Goal: Information Seeking & Learning: Learn about a topic

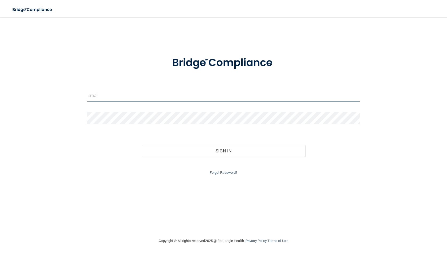
click at [116, 93] on input "email" at bounding box center [223, 96] width 272 height 12
type input "[EMAIL_ADDRESS][DOMAIN_NAME]"
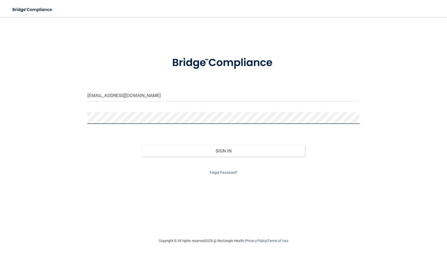
click at [142, 145] on button "Sign In" at bounding box center [223, 151] width 163 height 12
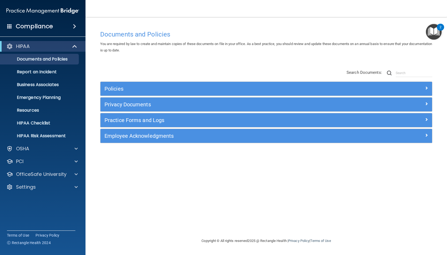
click at [438, 33] on img "Open Resource Center, 2 new notifications" at bounding box center [434, 32] width 16 height 16
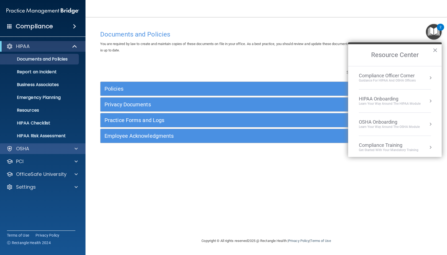
click at [36, 145] on div "OSHA" at bounding box center [43, 149] width 86 height 11
click at [406, 78] on div "Compliance Officer Corner" at bounding box center [387, 76] width 57 height 6
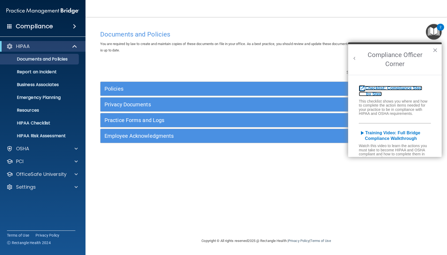
click at [400, 90] on b "Checklist: Compliance Step by Step" at bounding box center [390, 91] width 63 height 10
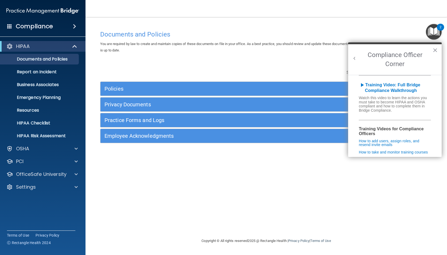
scroll to position [39, 0]
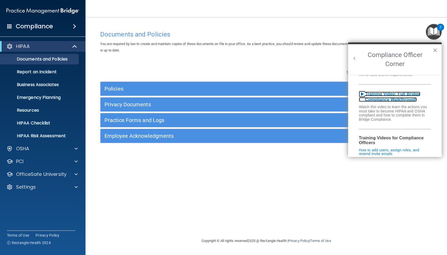
click at [396, 96] on b "Training Video: Full Bridge Compliance Walkthrough" at bounding box center [389, 97] width 61 height 10
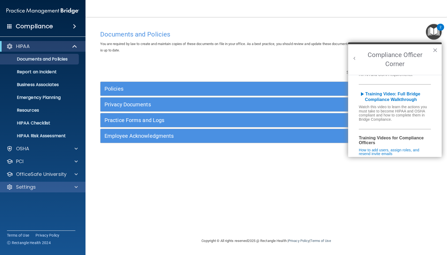
click at [40, 183] on div "Settings" at bounding box center [43, 187] width 86 height 11
click at [50, 187] on div "Settings" at bounding box center [35, 187] width 66 height 6
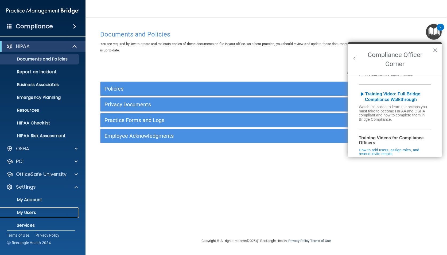
click at [46, 210] on link "My Users" at bounding box center [37, 213] width 84 height 11
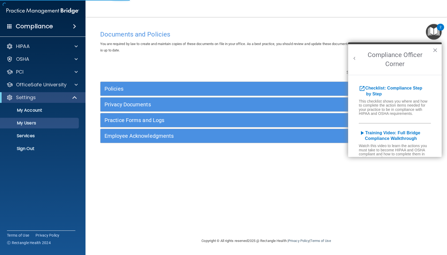
select select "20"
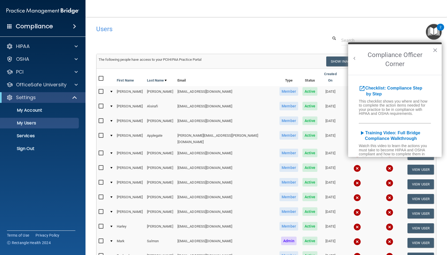
click at [353, 90] on img at bounding box center [356, 92] width 7 height 7
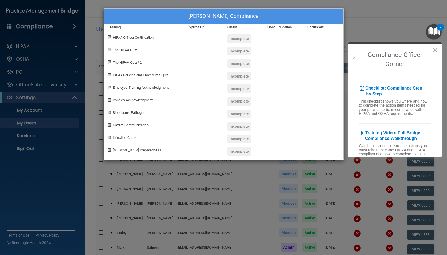
click at [231, 39] on div "Incomplete" at bounding box center [239, 38] width 24 height 9
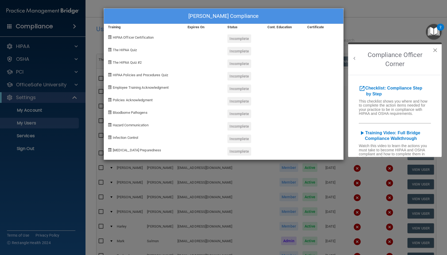
click at [436, 52] on button "×" at bounding box center [434, 50] width 5 height 9
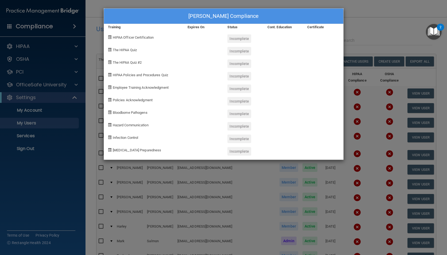
click at [278, 60] on div at bounding box center [283, 62] width 40 height 13
click at [244, 41] on div "Incomplete" at bounding box center [239, 38] width 24 height 9
click at [373, 10] on div "[PERSON_NAME] Compliance Training Expires On Status Cont. Education Certificate…" at bounding box center [223, 127] width 447 height 255
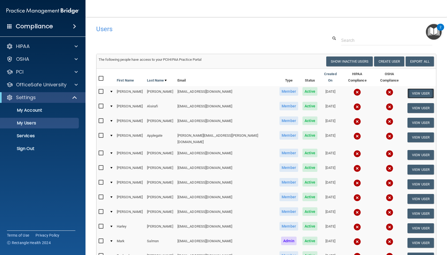
click at [422, 89] on button "View User" at bounding box center [420, 94] width 26 height 10
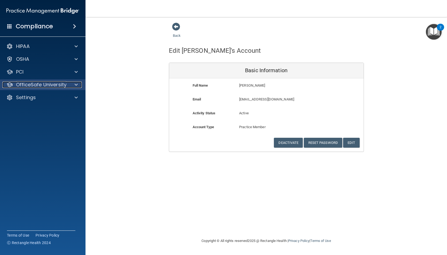
click at [56, 85] on p "OfficeSafe University" at bounding box center [41, 85] width 50 height 6
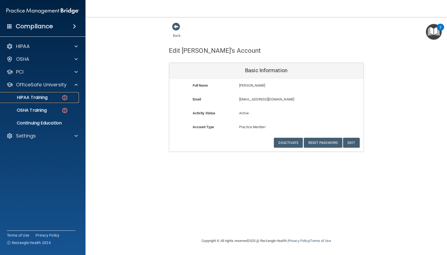
click at [52, 100] on div "HIPAA Training" at bounding box center [39, 97] width 73 height 5
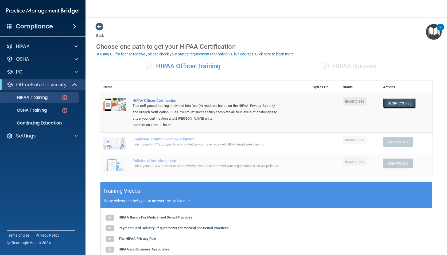
click at [389, 105] on link "Begin Course" at bounding box center [399, 104] width 33 height 10
